Goal: Task Accomplishment & Management: Use online tool/utility

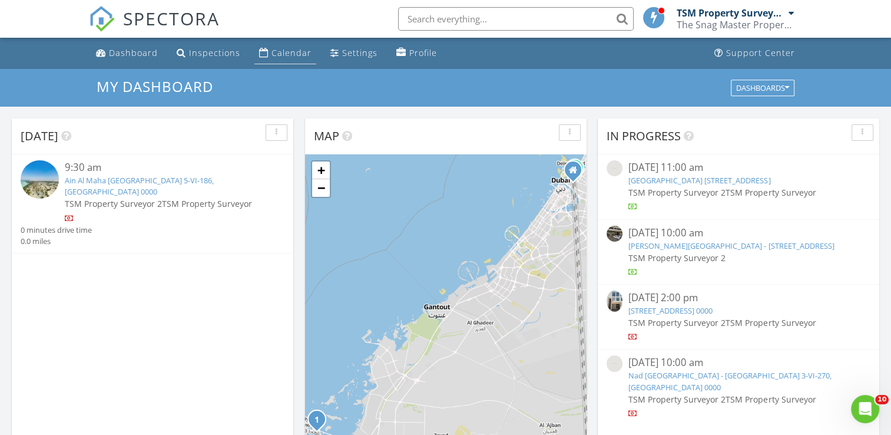
click at [277, 49] on div "Calendar" at bounding box center [291, 52] width 40 height 11
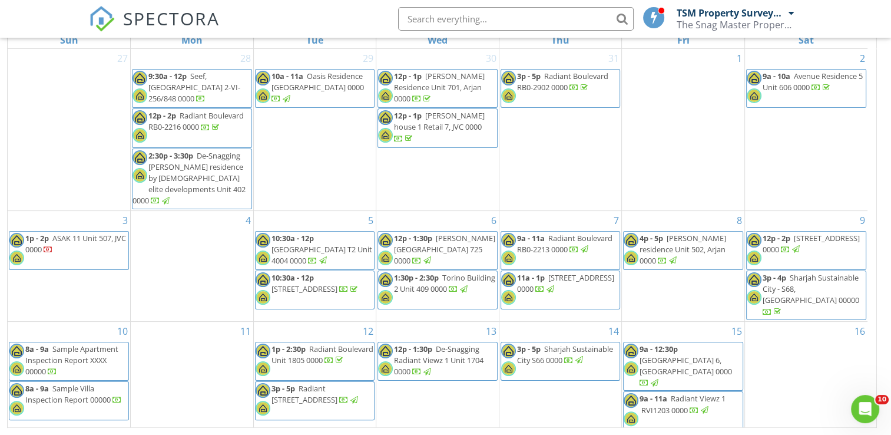
scroll to position [331, 0]
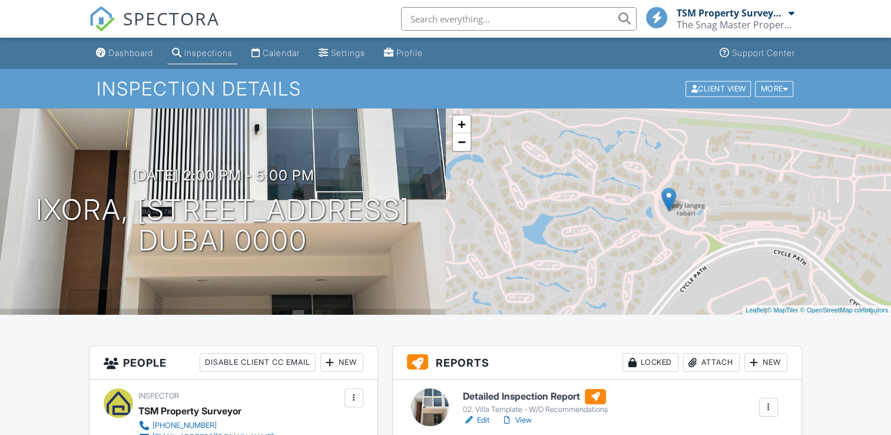
click at [525, 423] on link "View" at bounding box center [516, 420] width 31 height 12
